Goal: Find contact information: Find contact information

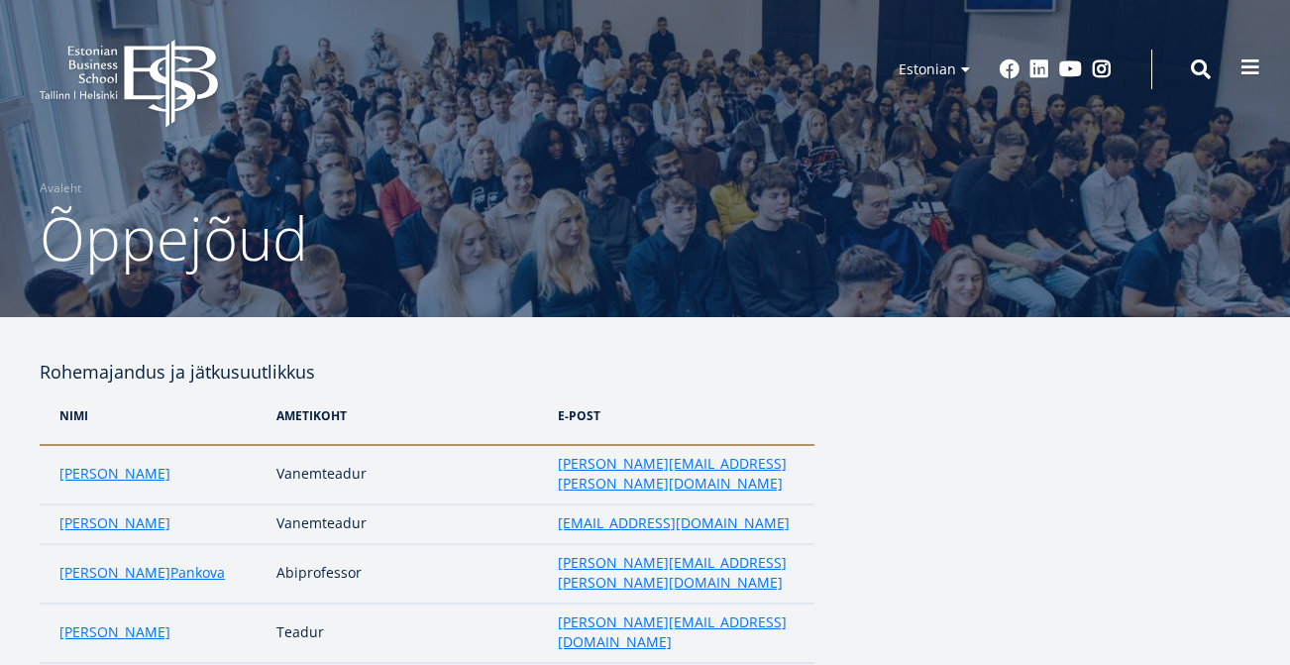
click at [1249, 74] on span at bounding box center [1250, 67] width 20 height 20
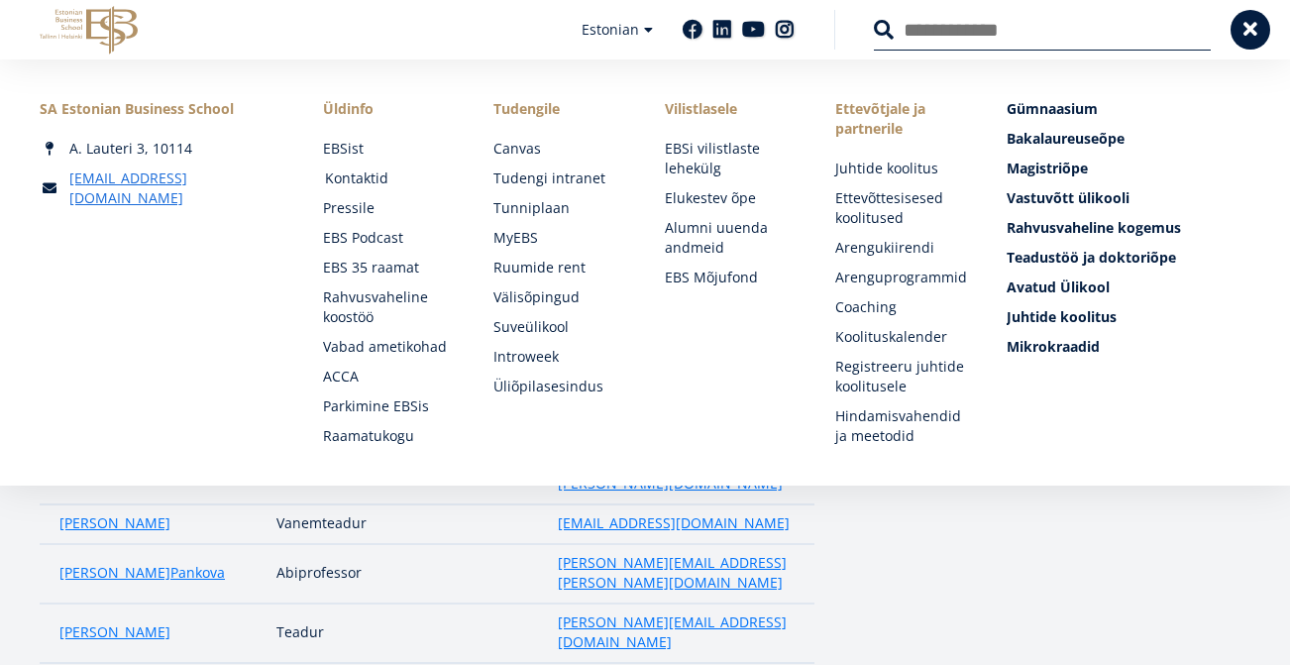
click at [362, 181] on link "Kontaktid" at bounding box center [390, 178] width 131 height 20
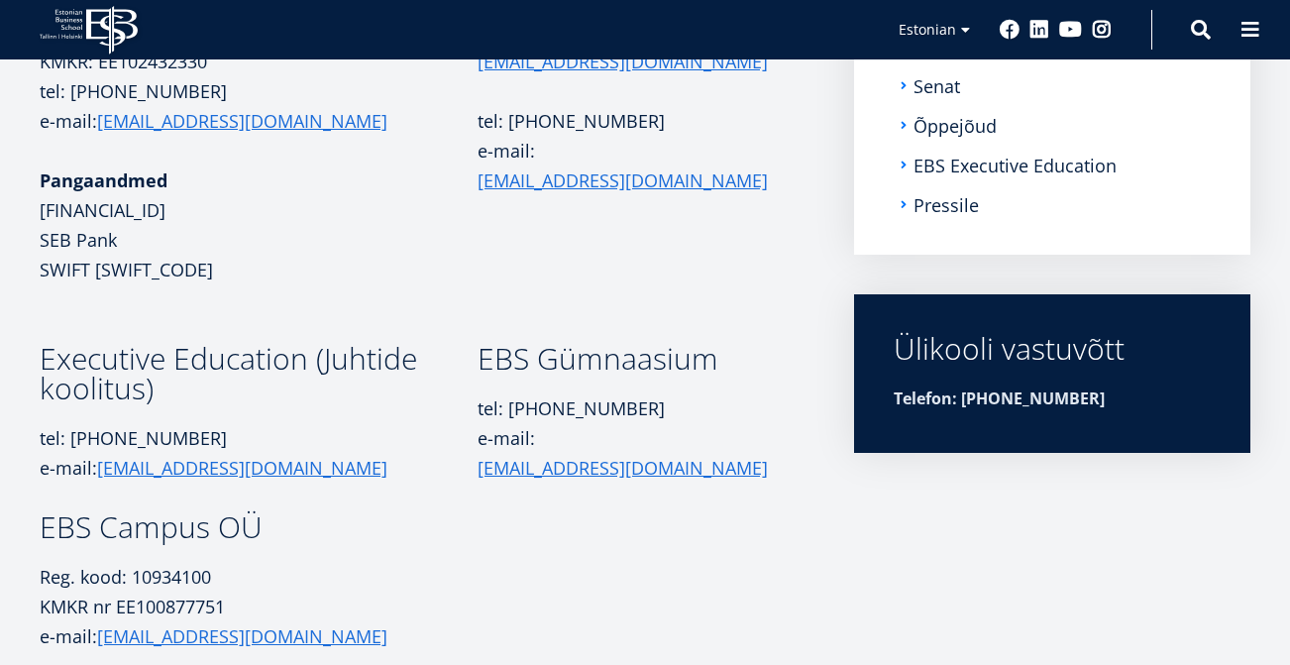
scroll to position [209, 0]
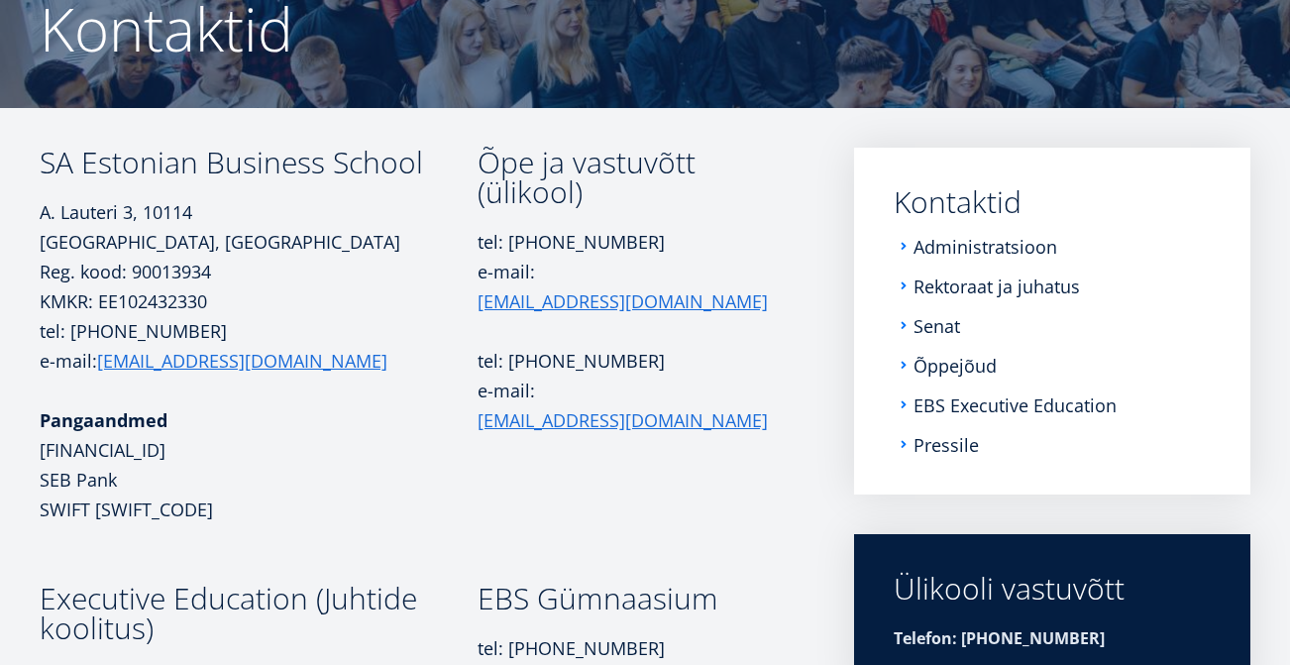
click at [913, 285] on li "Rektoraat ja juhatus" at bounding box center [1051, 286] width 317 height 20
click at [932, 250] on link "Administratsioon" at bounding box center [987, 247] width 144 height 20
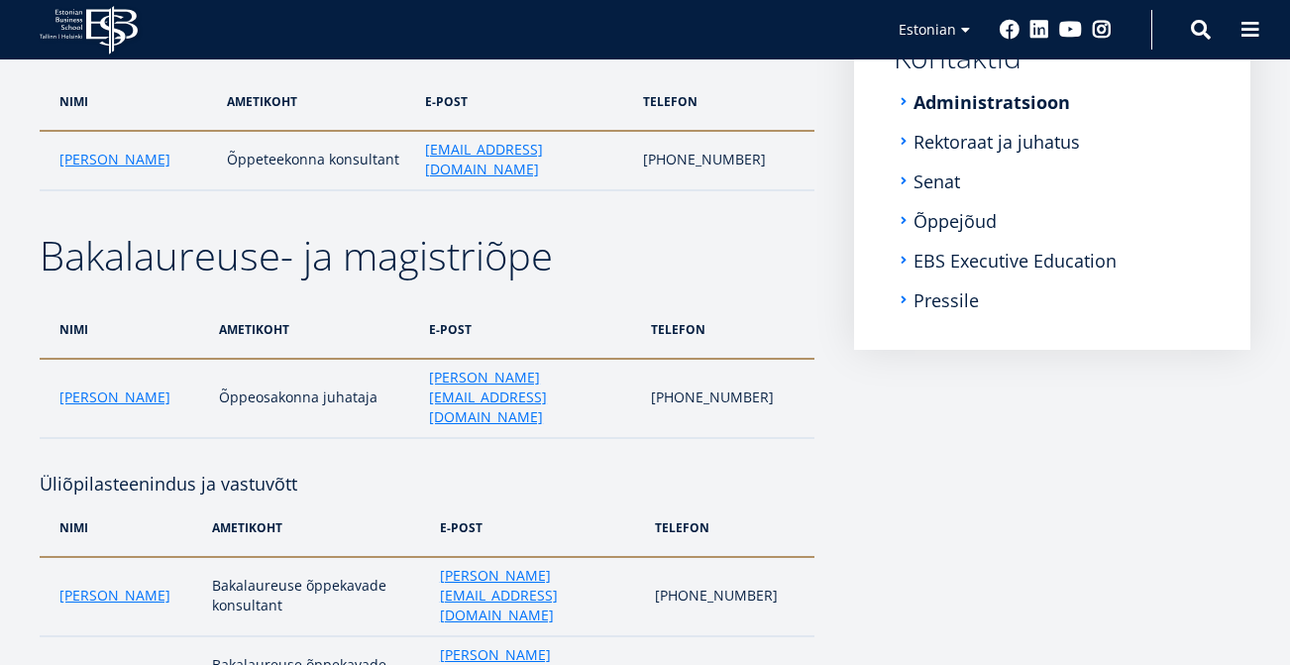
scroll to position [359, 0]
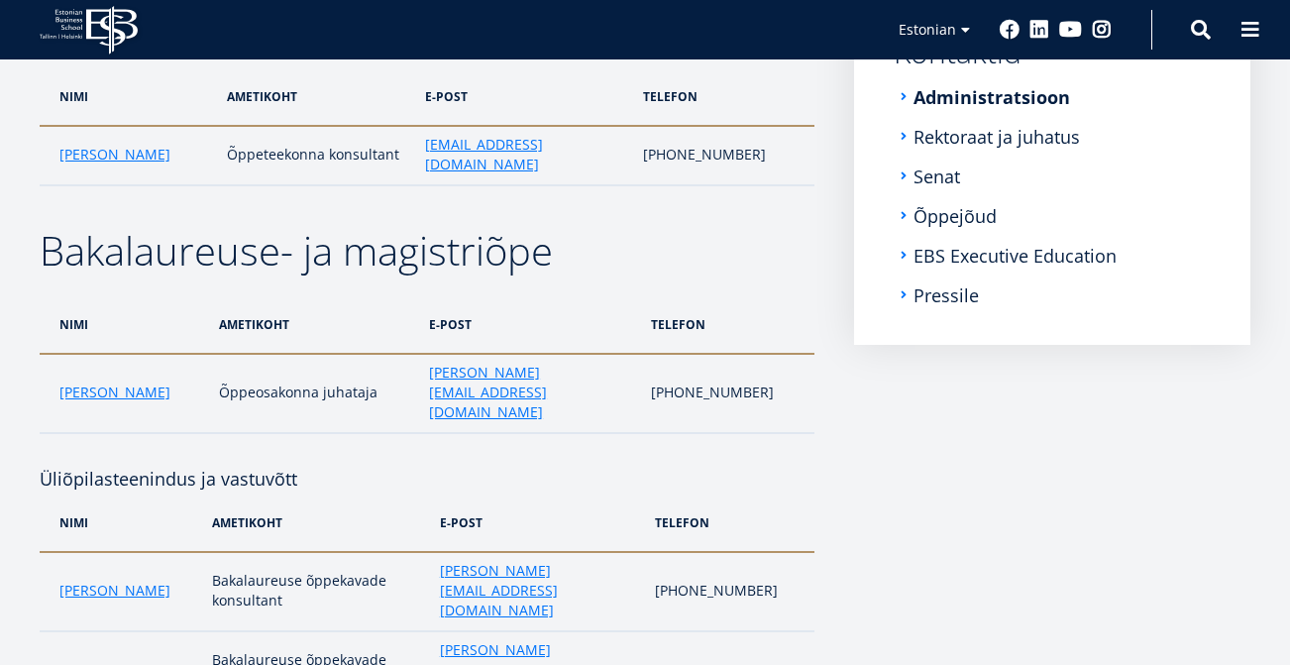
drag, startPoint x: 220, startPoint y: 350, endPoint x: 235, endPoint y: 350, distance: 14.9
click at [224, 354] on td "Õppeosakonna juhataja" at bounding box center [314, 393] width 210 height 79
click at [235, 354] on td "Õppeosakonna juhataja" at bounding box center [314, 393] width 210 height 79
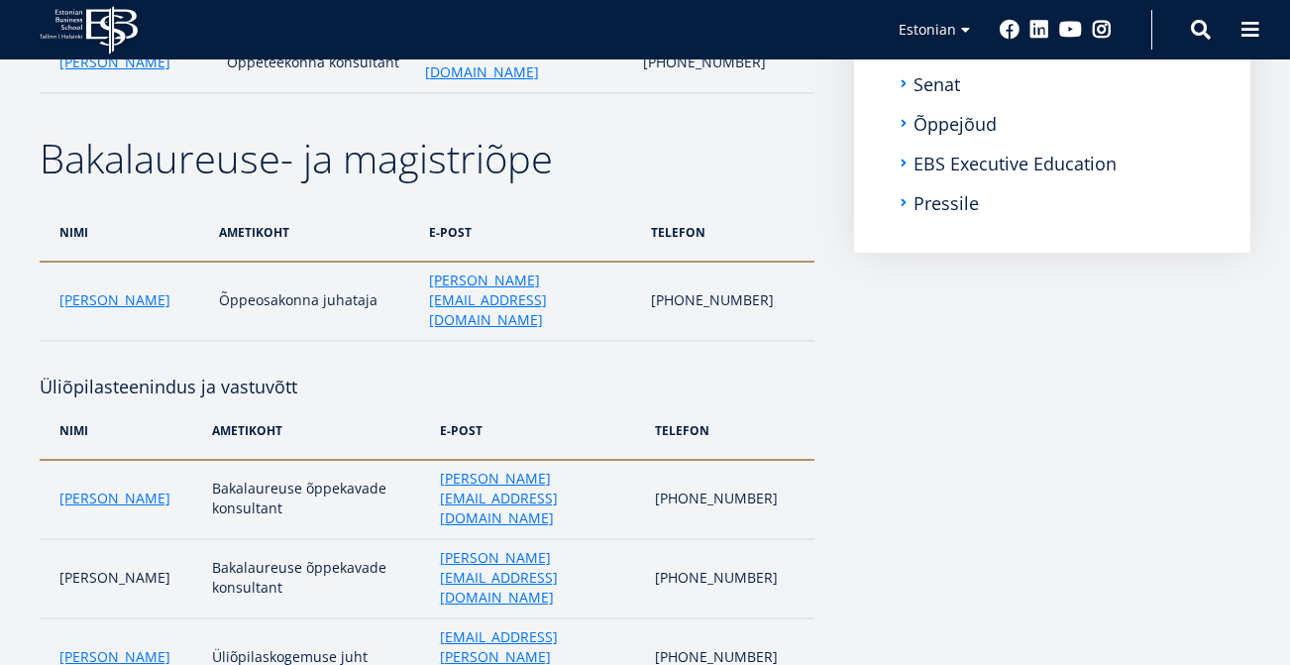
scroll to position [523, 0]
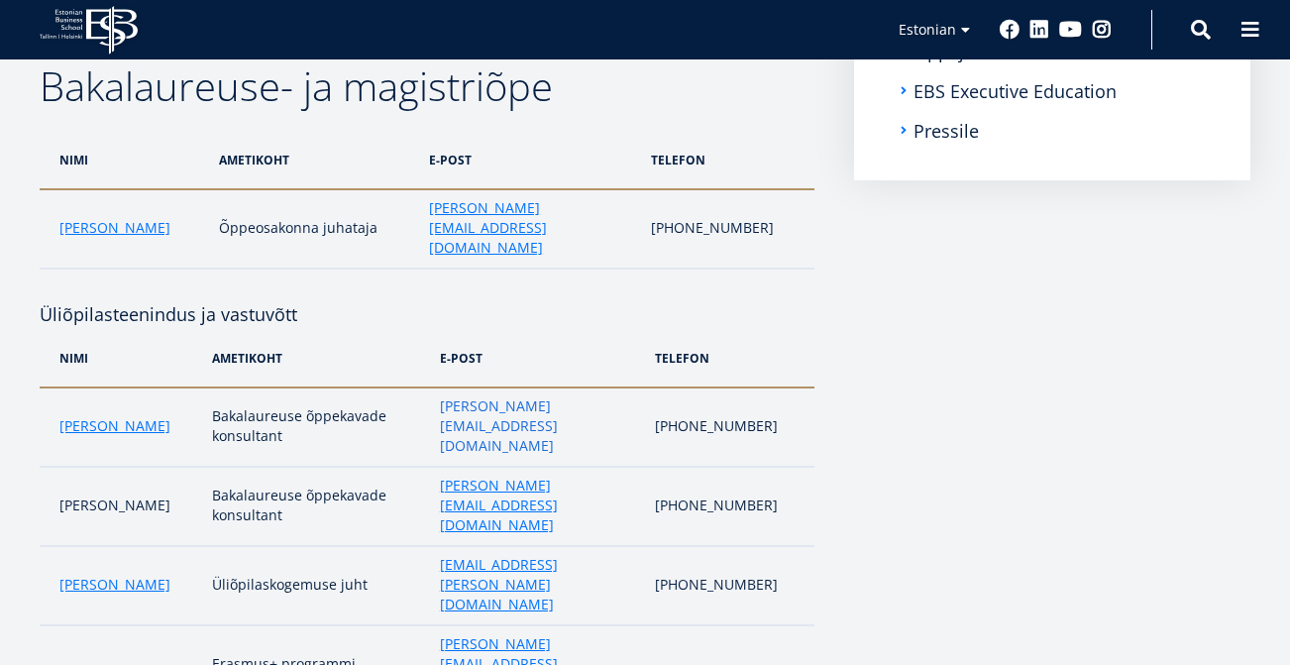
click at [473, 396] on link "maria.kottsova@ebs.ee" at bounding box center [537, 425] width 195 height 59
drag, startPoint x: 595, startPoint y: 359, endPoint x: 435, endPoint y: 364, distance: 160.5
click at [435, 387] on td "maria.kottsova@ebs.ee" at bounding box center [537, 426] width 215 height 79
copy link "maria.kottsova@ebs.ee"
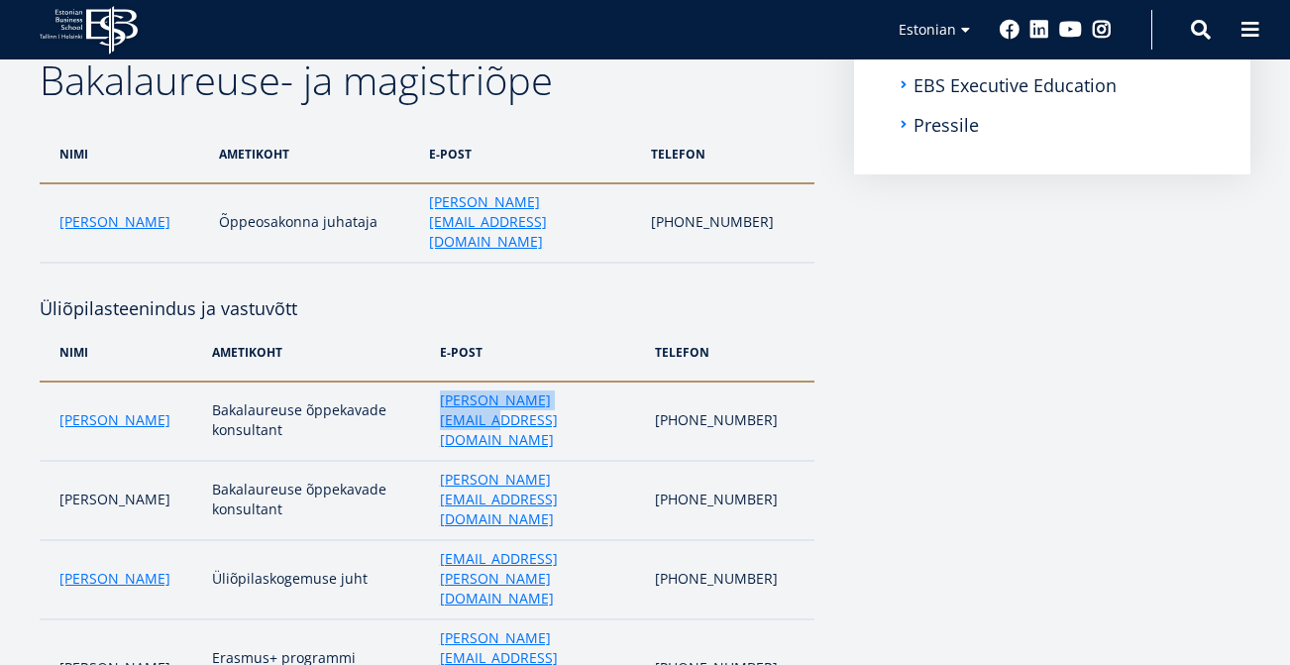
scroll to position [532, 0]
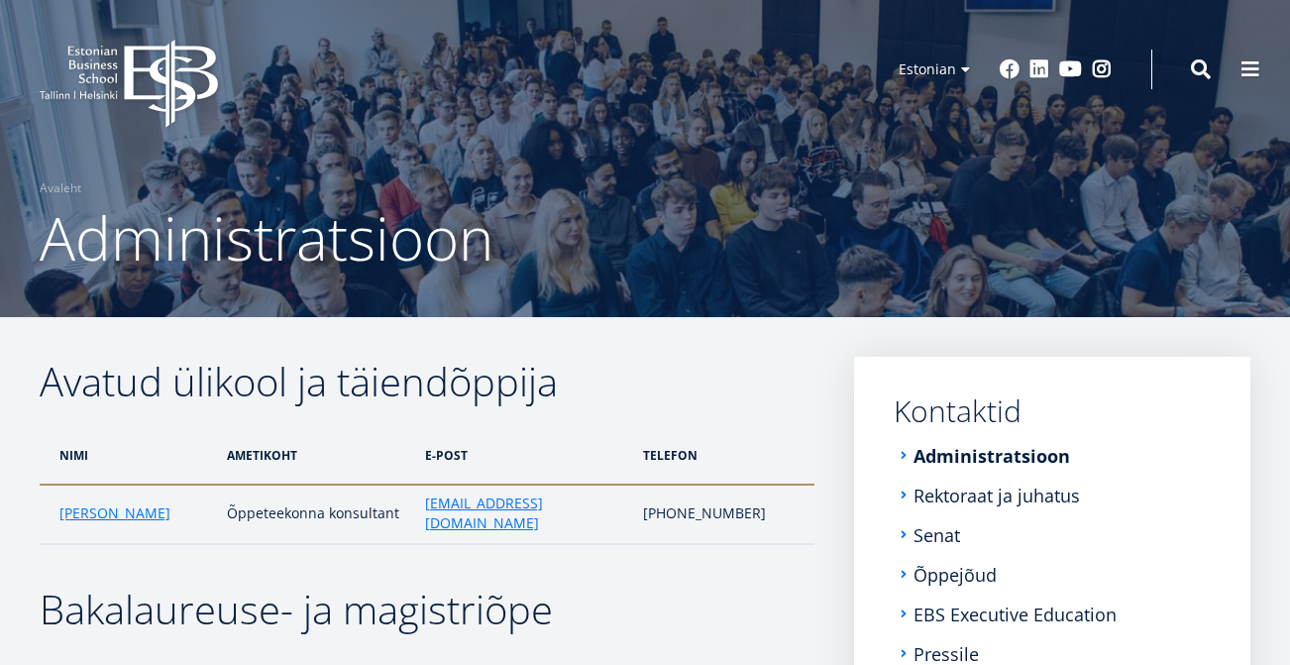
scroll to position [0, 0]
click at [1260, 75] on button at bounding box center [1250, 68] width 40 height 40
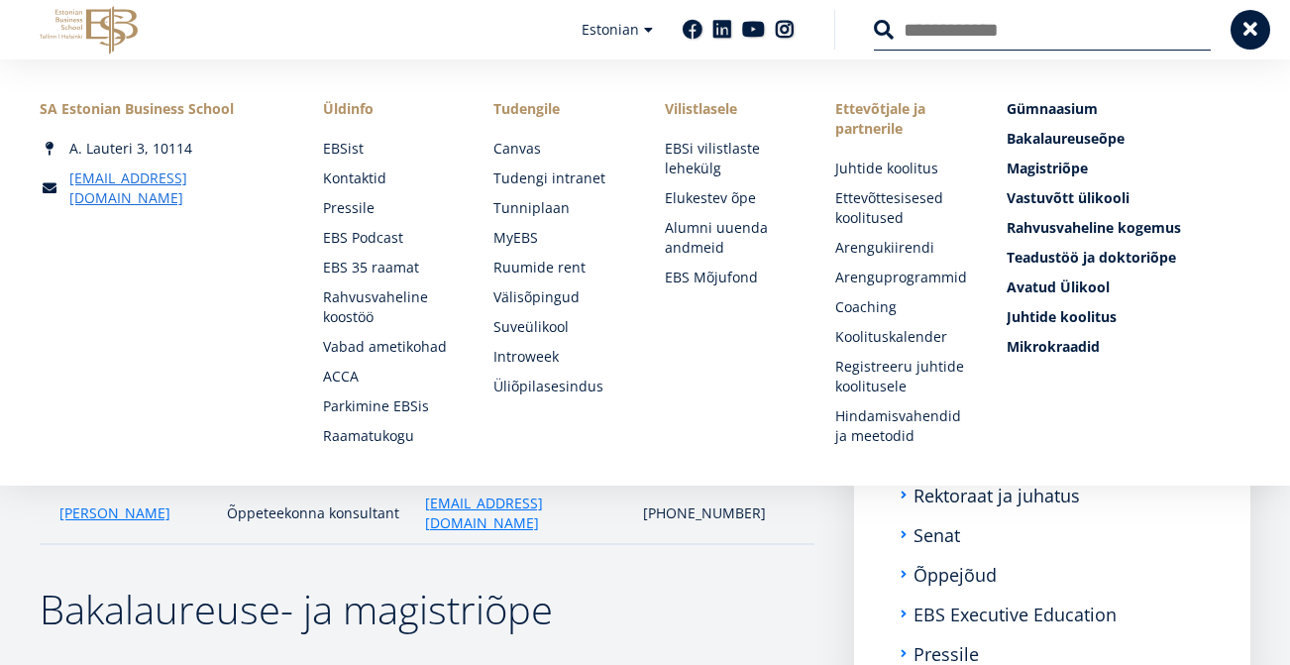
click at [110, 26] on icon at bounding box center [112, 30] width 52 height 49
